Goal: Task Accomplishment & Management: Manage account settings

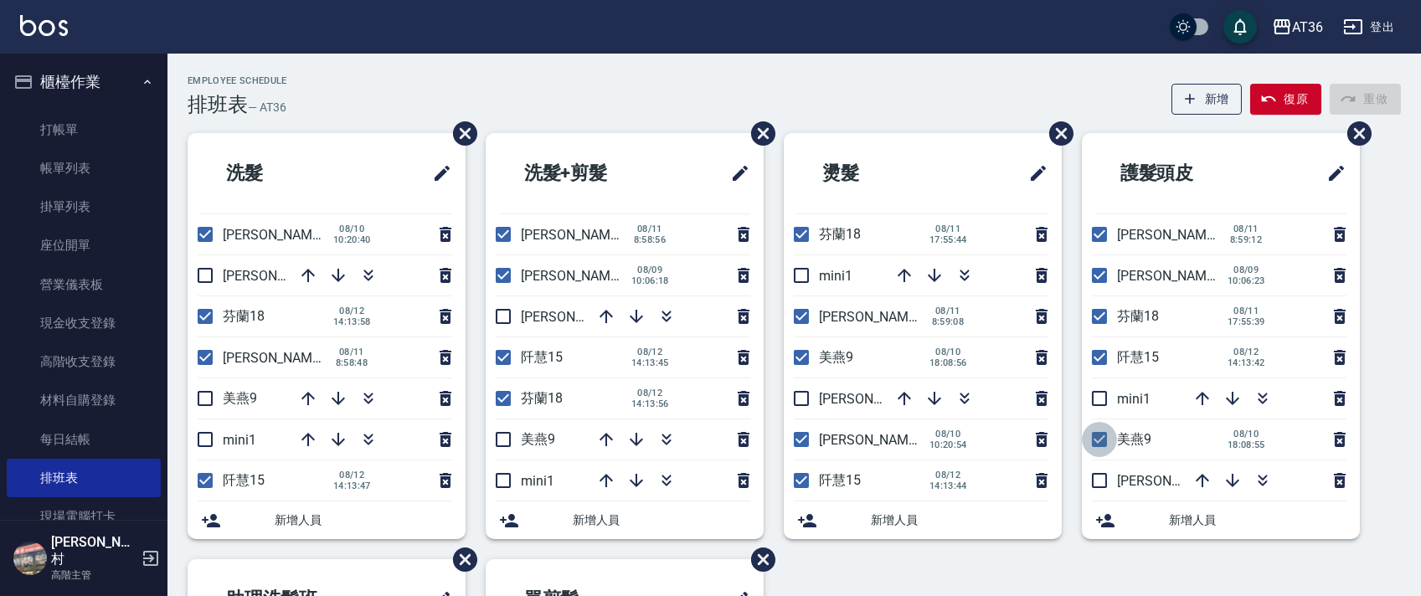
click at [1096, 439] on input "checkbox" at bounding box center [1099, 439] width 35 height 35
checkbox input "false"
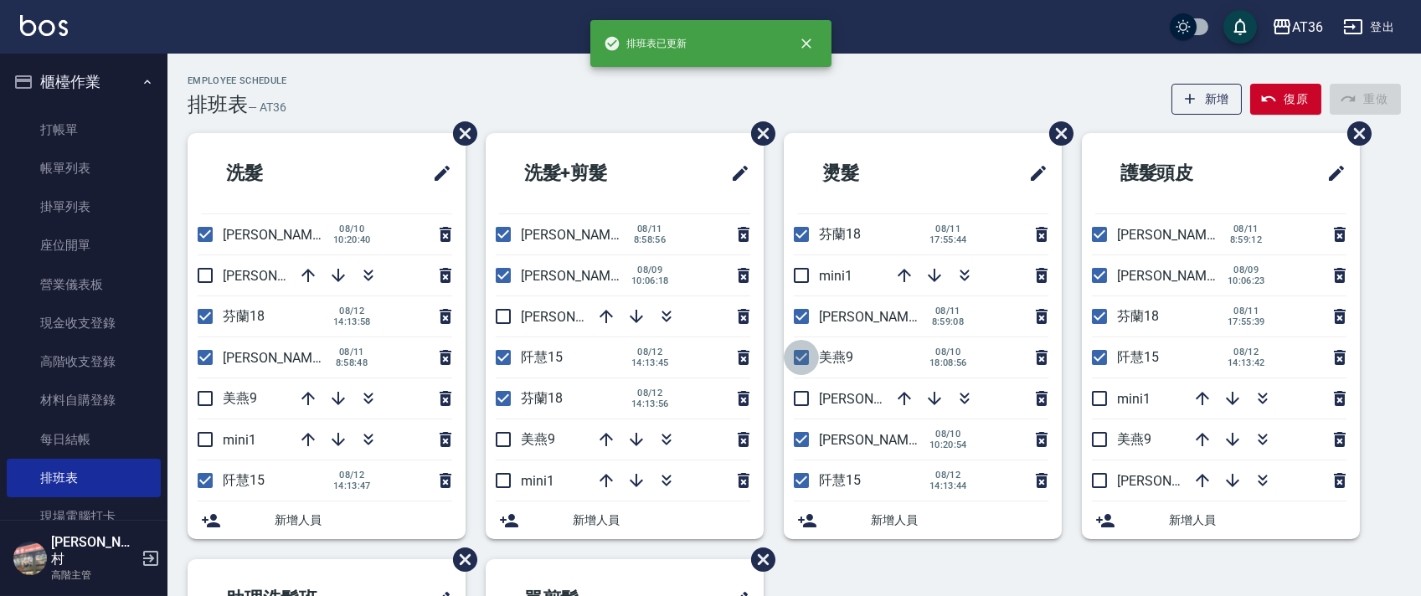
click at [802, 360] on input "checkbox" at bounding box center [801, 357] width 35 height 35
checkbox input "false"
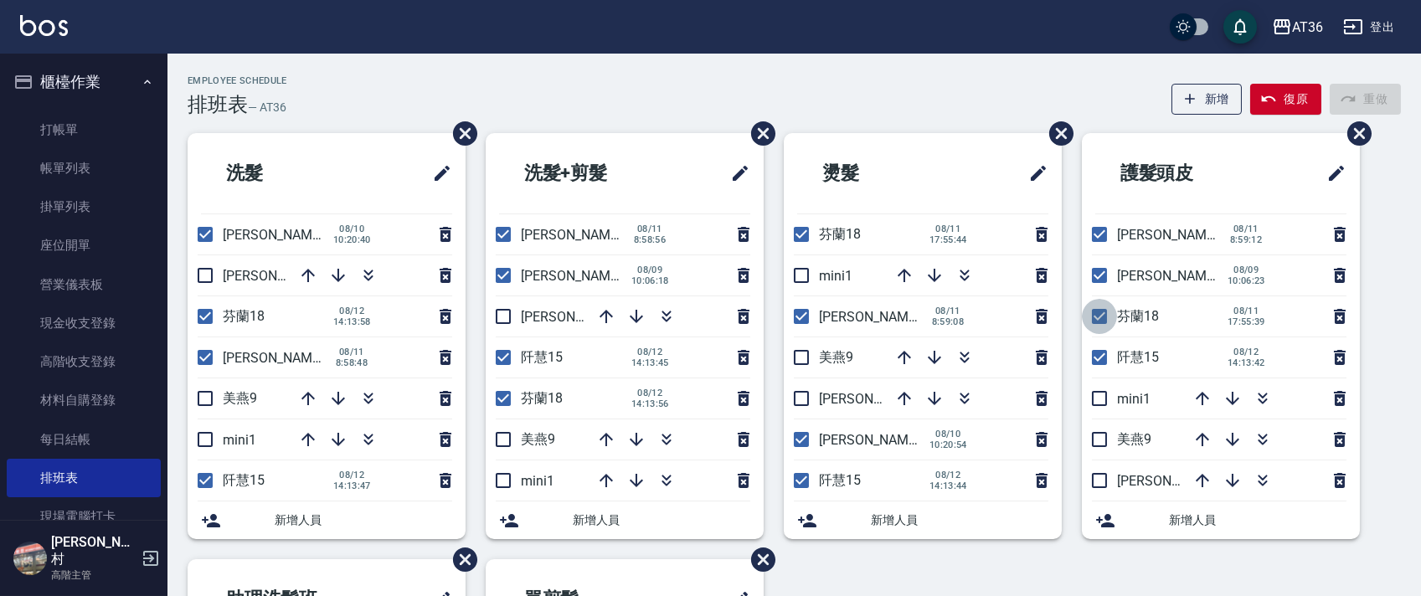
click at [1100, 314] on input "checkbox" at bounding box center [1099, 316] width 35 height 35
checkbox input "false"
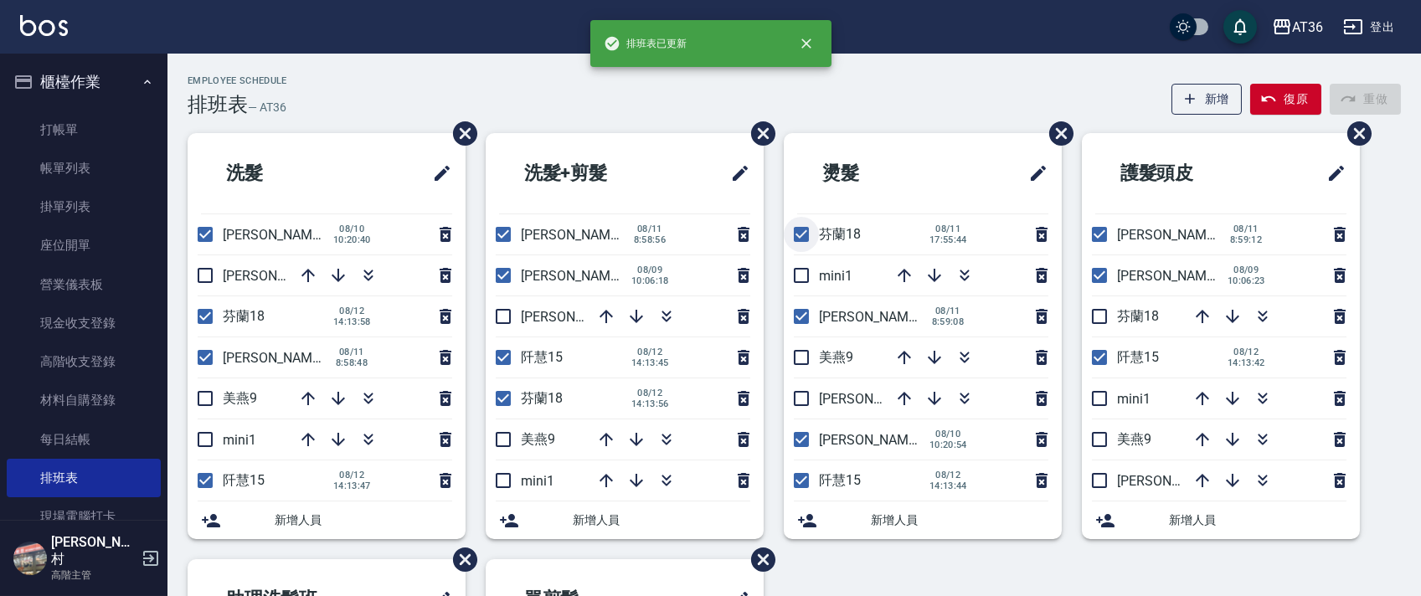
click at [804, 242] on input "checkbox" at bounding box center [801, 234] width 35 height 35
checkbox input "false"
drag, startPoint x: 506, startPoint y: 387, endPoint x: 197, endPoint y: 375, distance: 309.3
click at [505, 388] on input "checkbox" at bounding box center [503, 398] width 35 height 35
checkbox input "false"
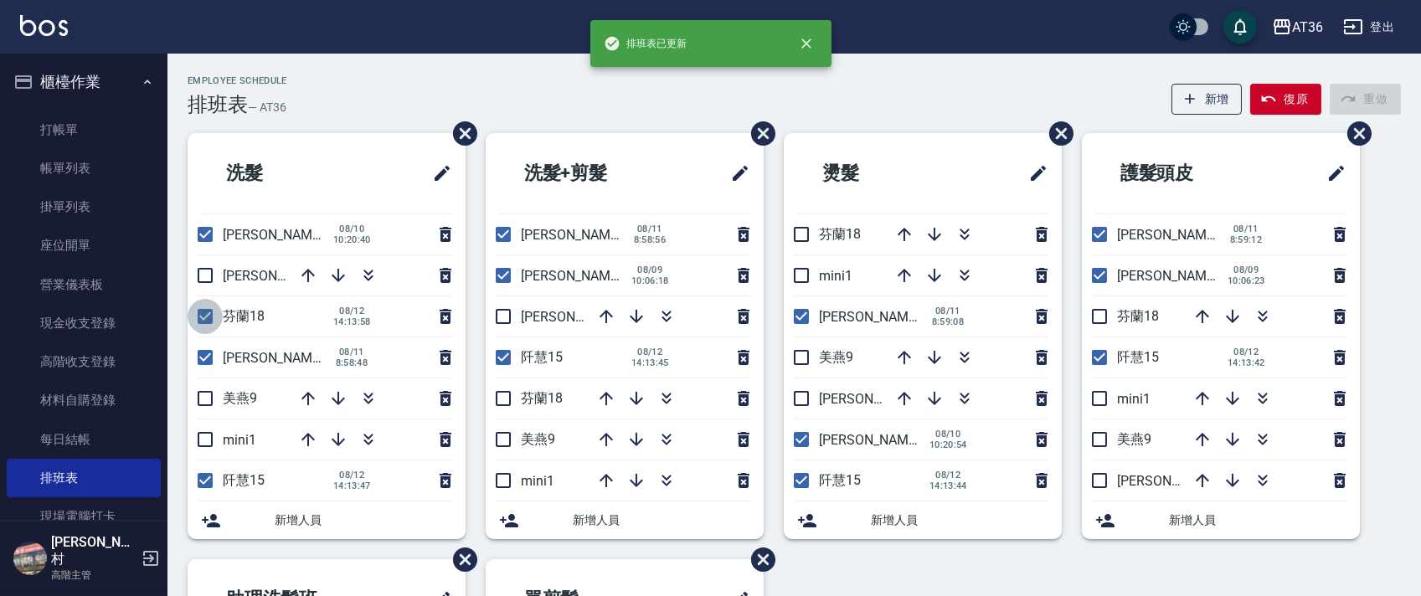
click at [195, 315] on input "checkbox" at bounding box center [205, 316] width 35 height 35
checkbox input "false"
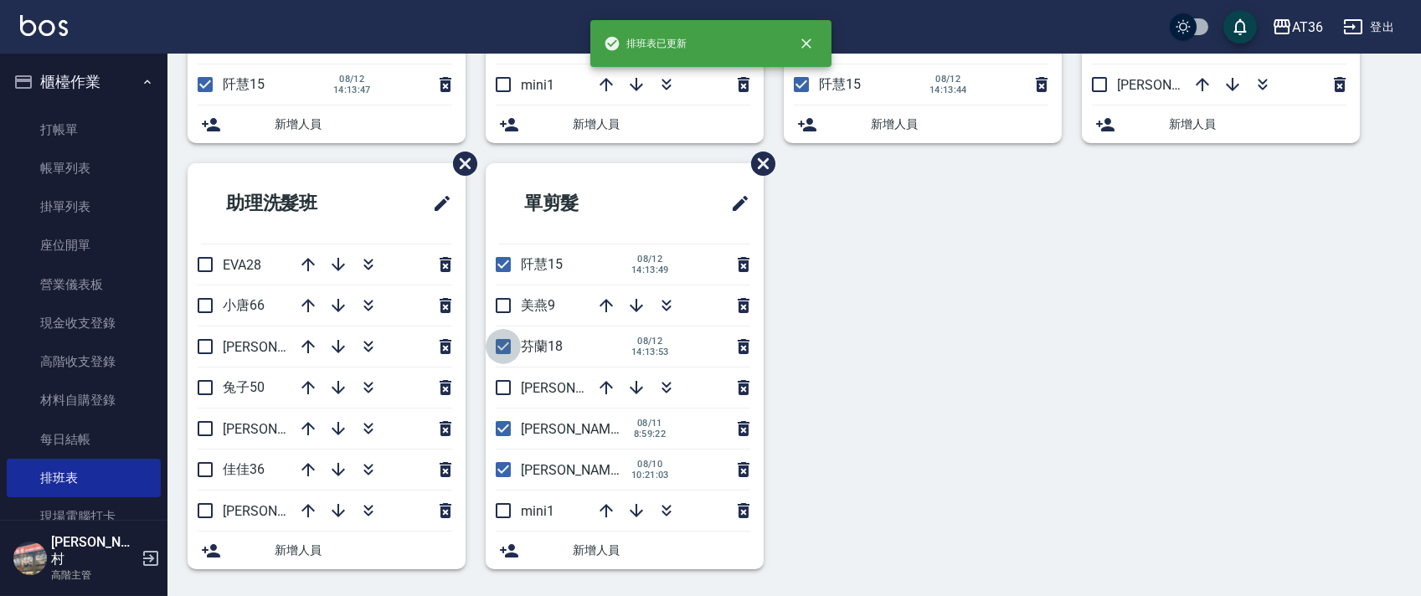
drag, startPoint x: 501, startPoint y: 336, endPoint x: 1028, endPoint y: 257, distance: 532.7
click at [504, 337] on input "checkbox" at bounding box center [503, 346] width 35 height 35
checkbox input "false"
